Goal: Task Accomplishment & Management: Manage account settings

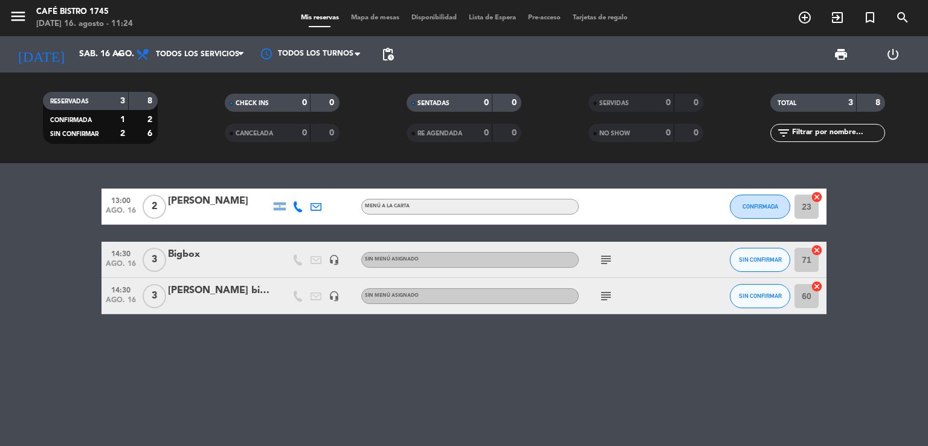
click at [179, 200] on div "[PERSON_NAME]" at bounding box center [219, 201] width 103 height 16
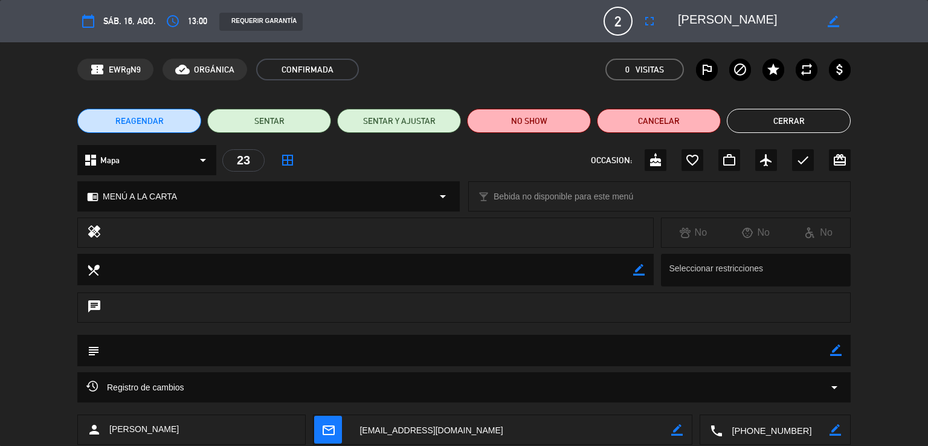
click at [243, 21] on div "REQUERIR GARANTÍA" at bounding box center [260, 22] width 83 height 18
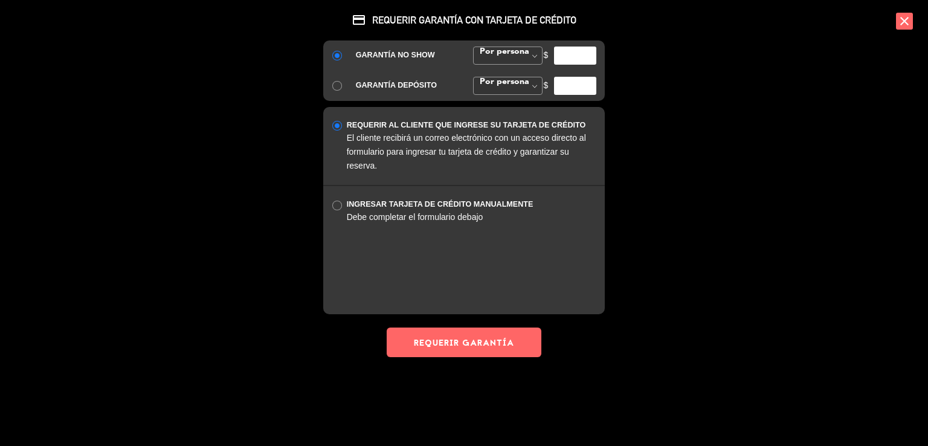
click at [707, 232] on div "credit_card REQUERIR GARANTÍA CON TARJETA DE CRÉDITO GARANTÍA NO SHOW Por perso…" at bounding box center [464, 223] width 928 height 446
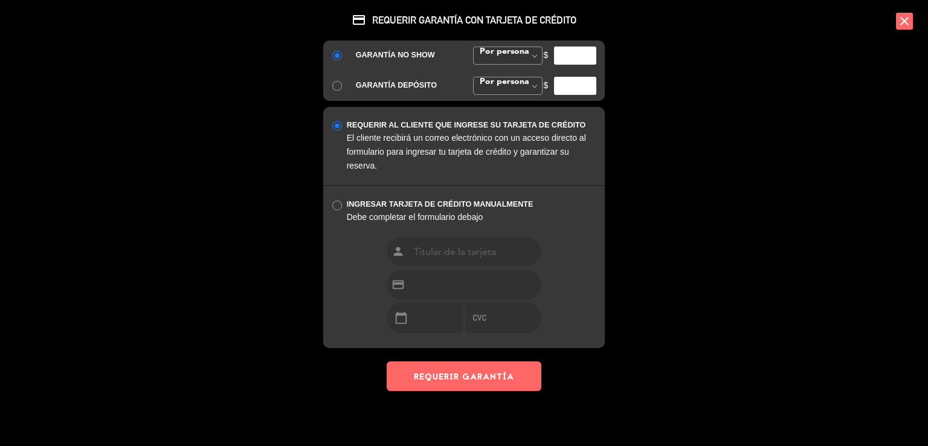
click at [898, 16] on icon "close" at bounding box center [904, 21] width 17 height 17
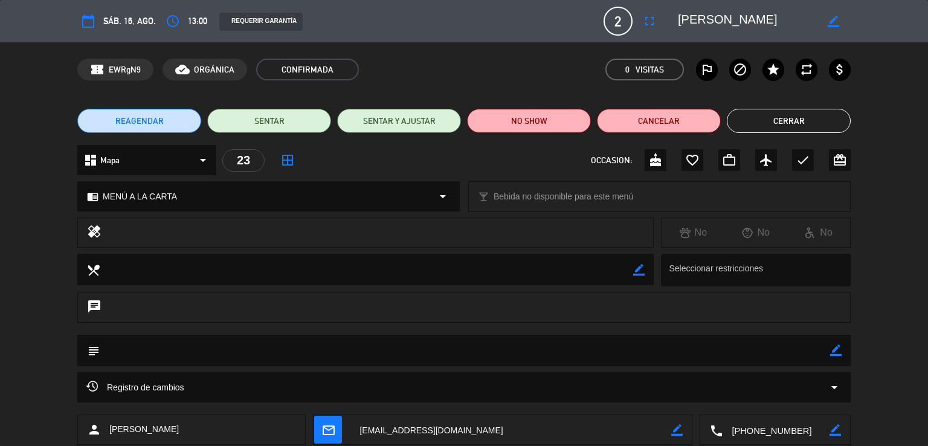
click at [92, 21] on icon "calendar_today" at bounding box center [88, 21] width 15 height 15
click at [807, 117] on button "Cerrar" at bounding box center [789, 121] width 124 height 24
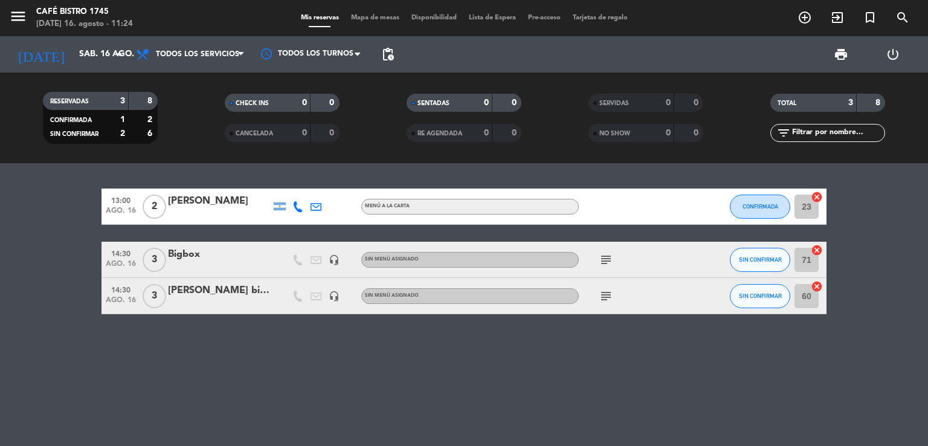
click at [605, 259] on icon "subject" at bounding box center [606, 260] width 15 height 15
click at [604, 298] on icon "subject" at bounding box center [606, 296] width 15 height 15
